Goal: Task Accomplishment & Management: Use online tool/utility

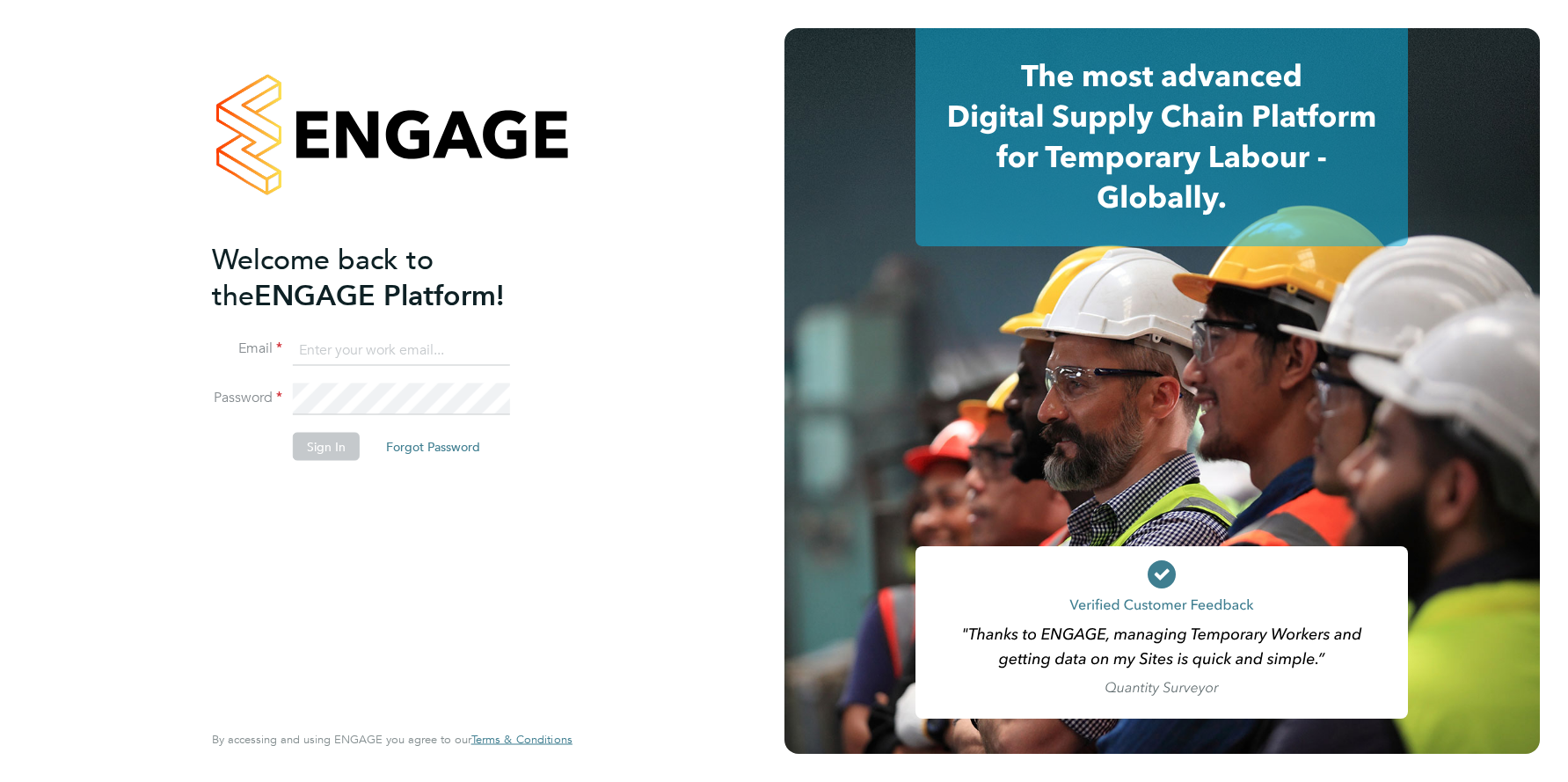
click at [389, 344] on input at bounding box center [402, 350] width 217 height 32
click at [389, 344] on input at bounding box center [402, 350] width 217 height 32
type input "support@engagelabs.io"
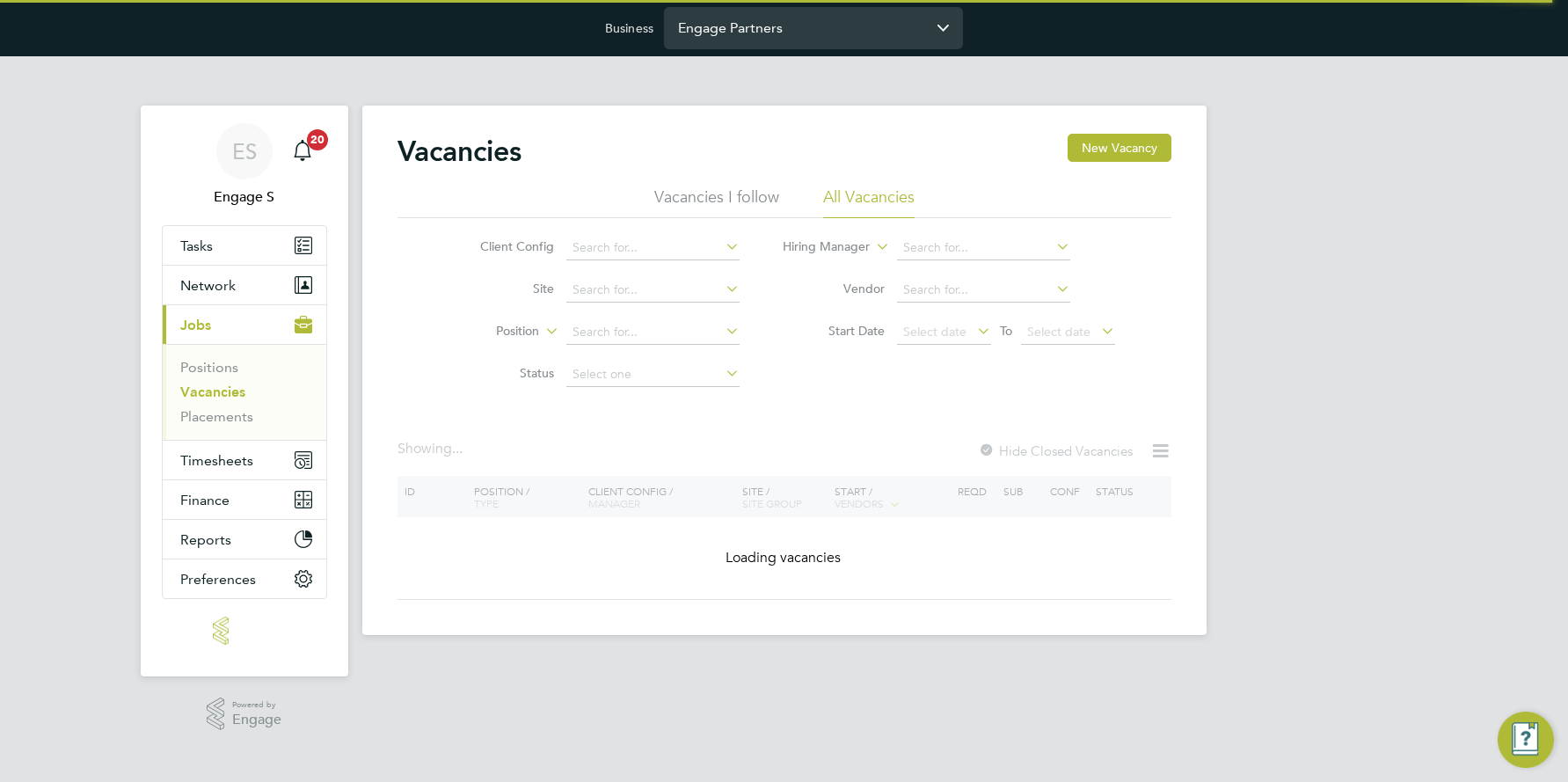
click at [751, 37] on input "Engage Partners" at bounding box center [813, 28] width 299 height 42
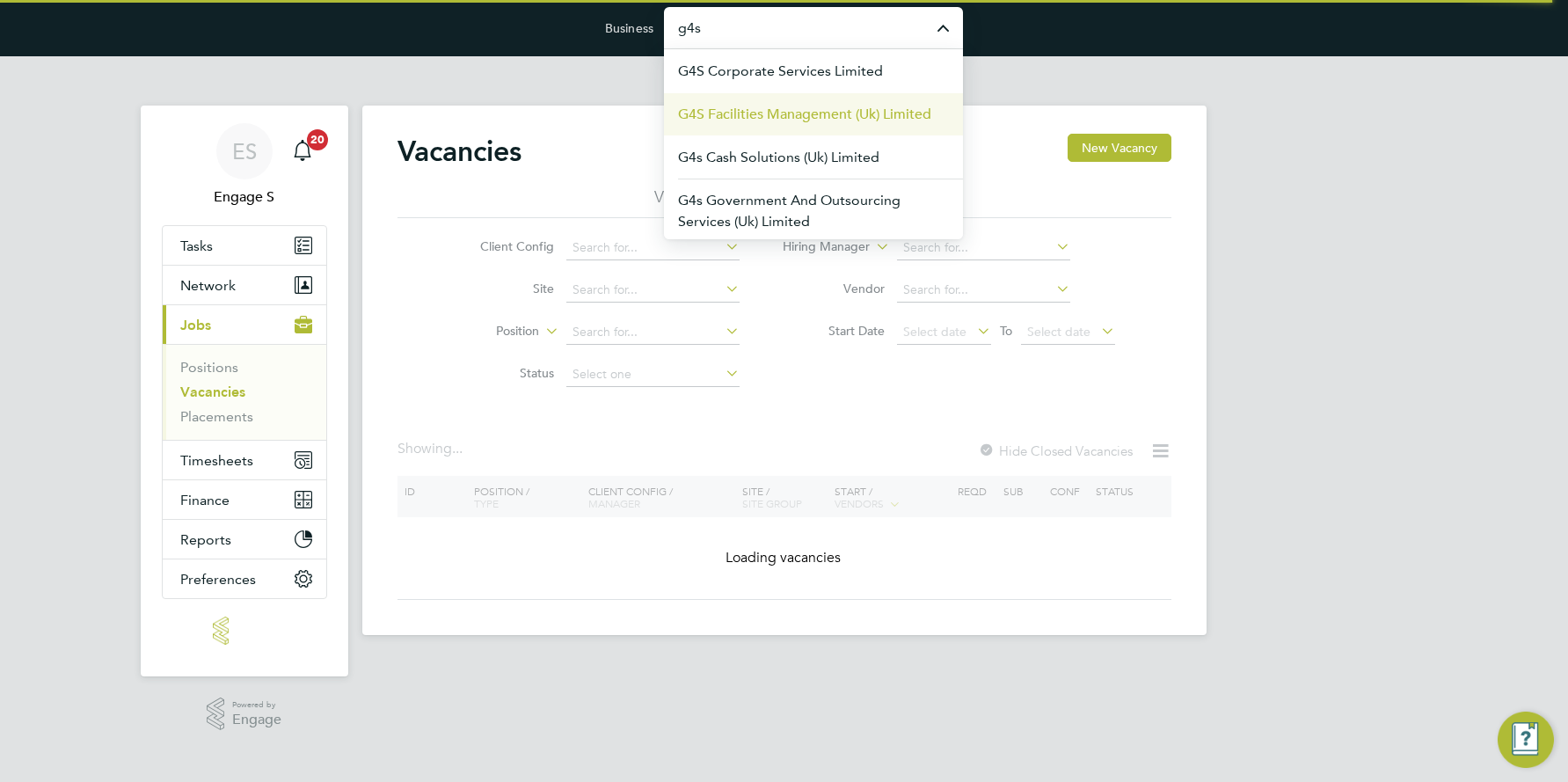
click at [753, 121] on span "G4S Facilities Management (Uk) Limited" at bounding box center [804, 114] width 253 height 21
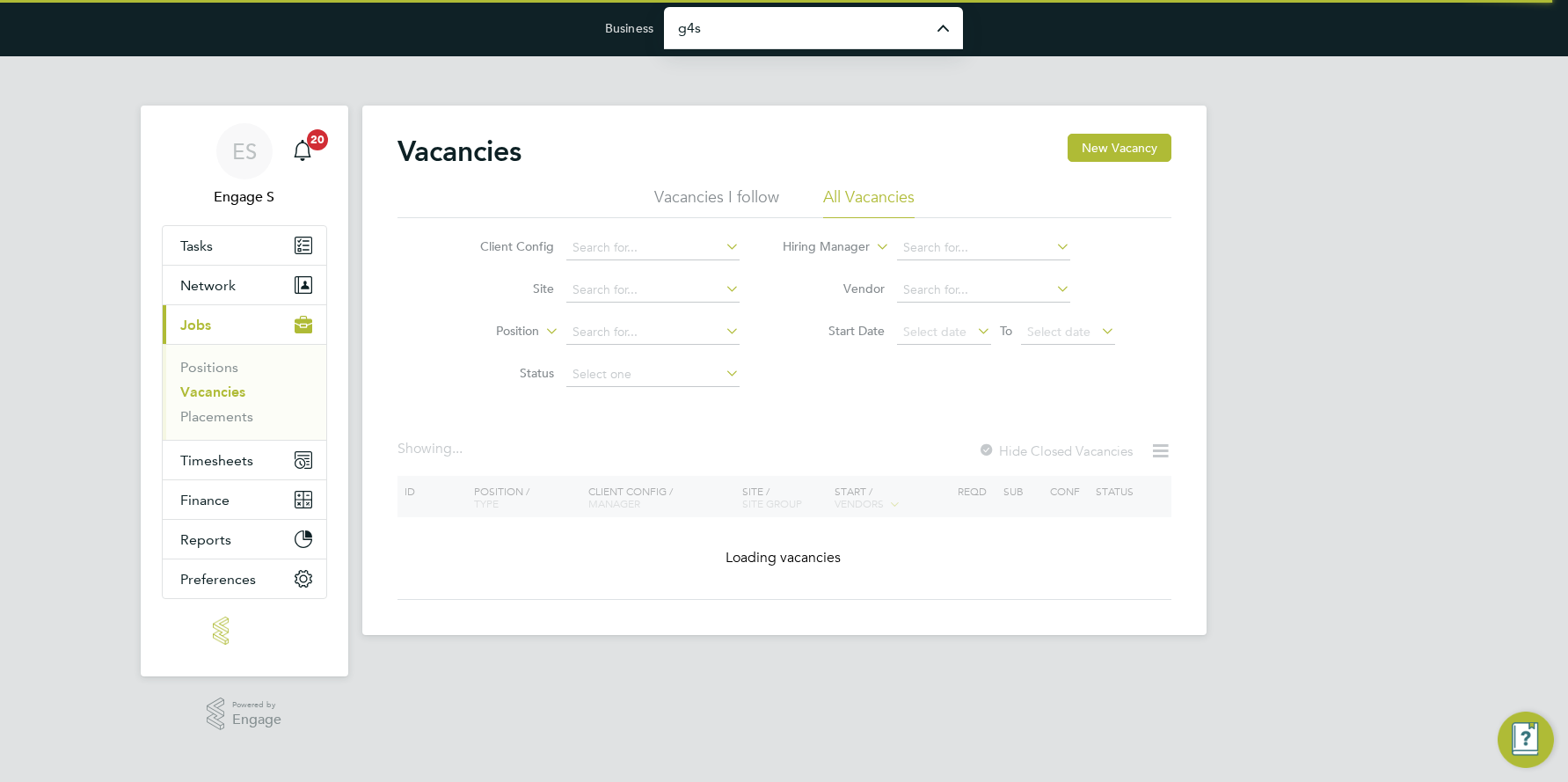
type input "G4S Facilities Management (Uk) Limited"
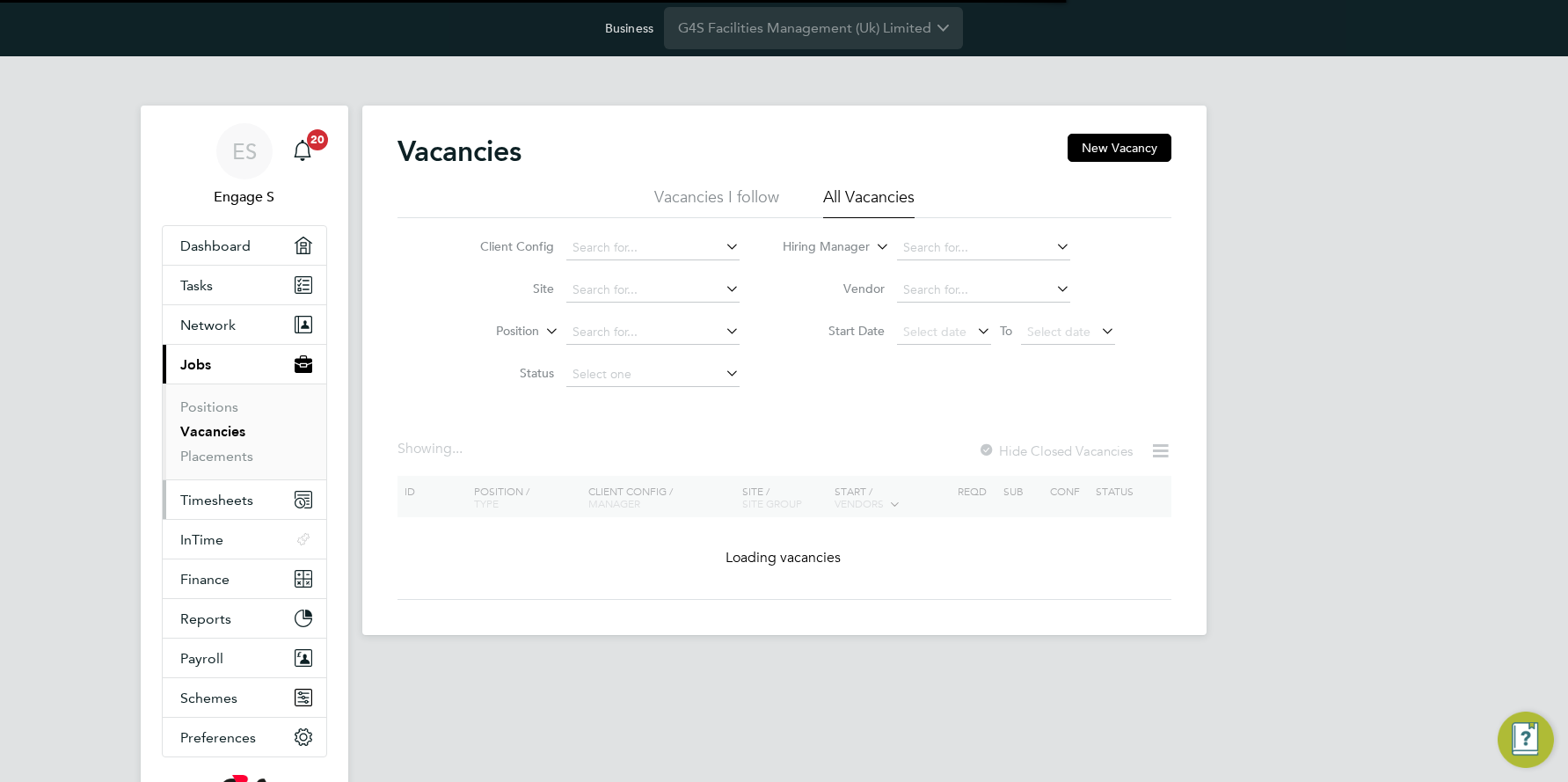
click at [238, 503] on span "Timesheets" at bounding box center [216, 500] width 73 height 17
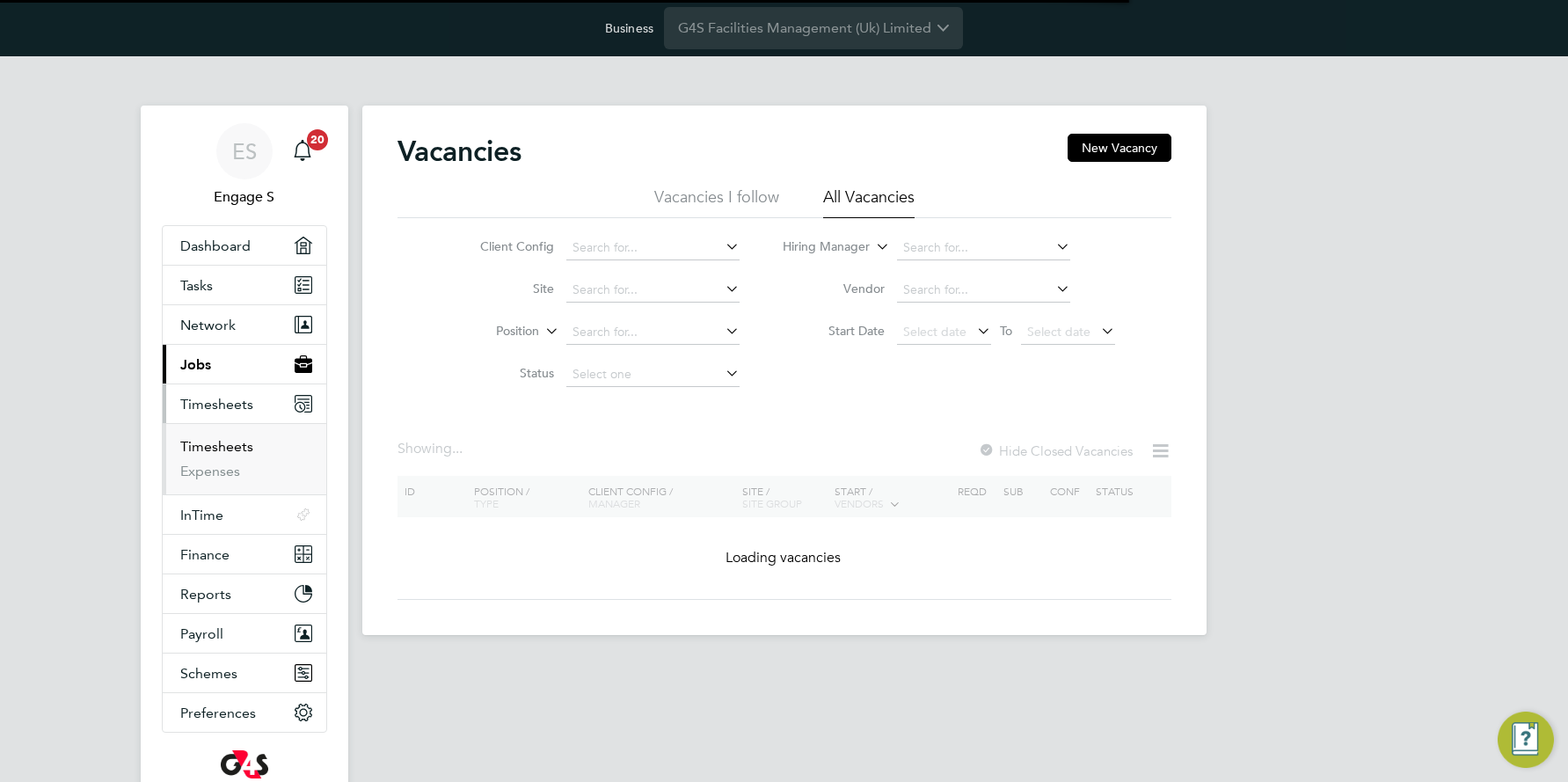
click at [228, 442] on link "Timesheets" at bounding box center [216, 446] width 73 height 17
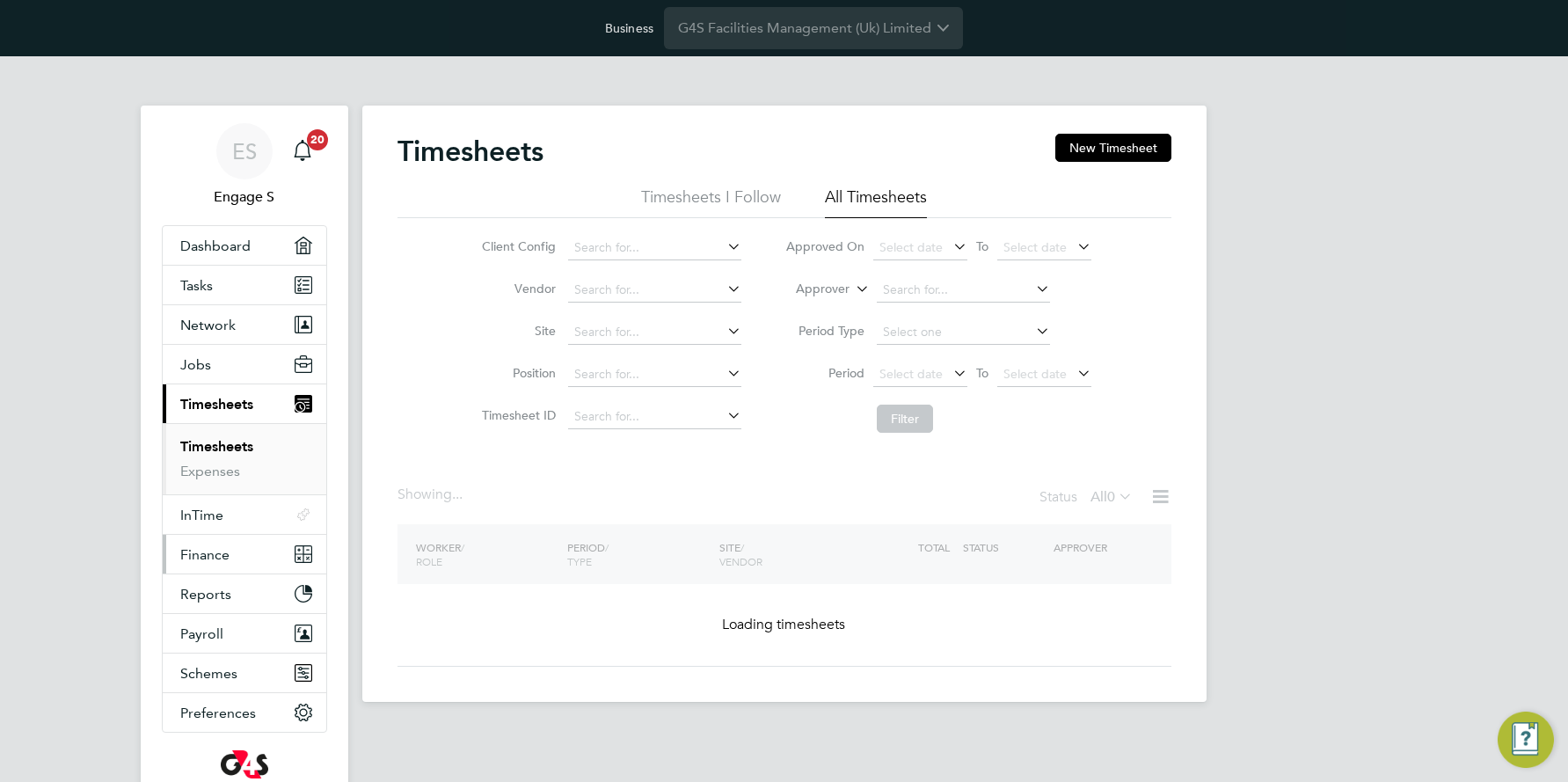
click at [223, 551] on span "Finance" at bounding box center [204, 555] width 49 height 17
